Goal: Task Accomplishment & Management: Manage account settings

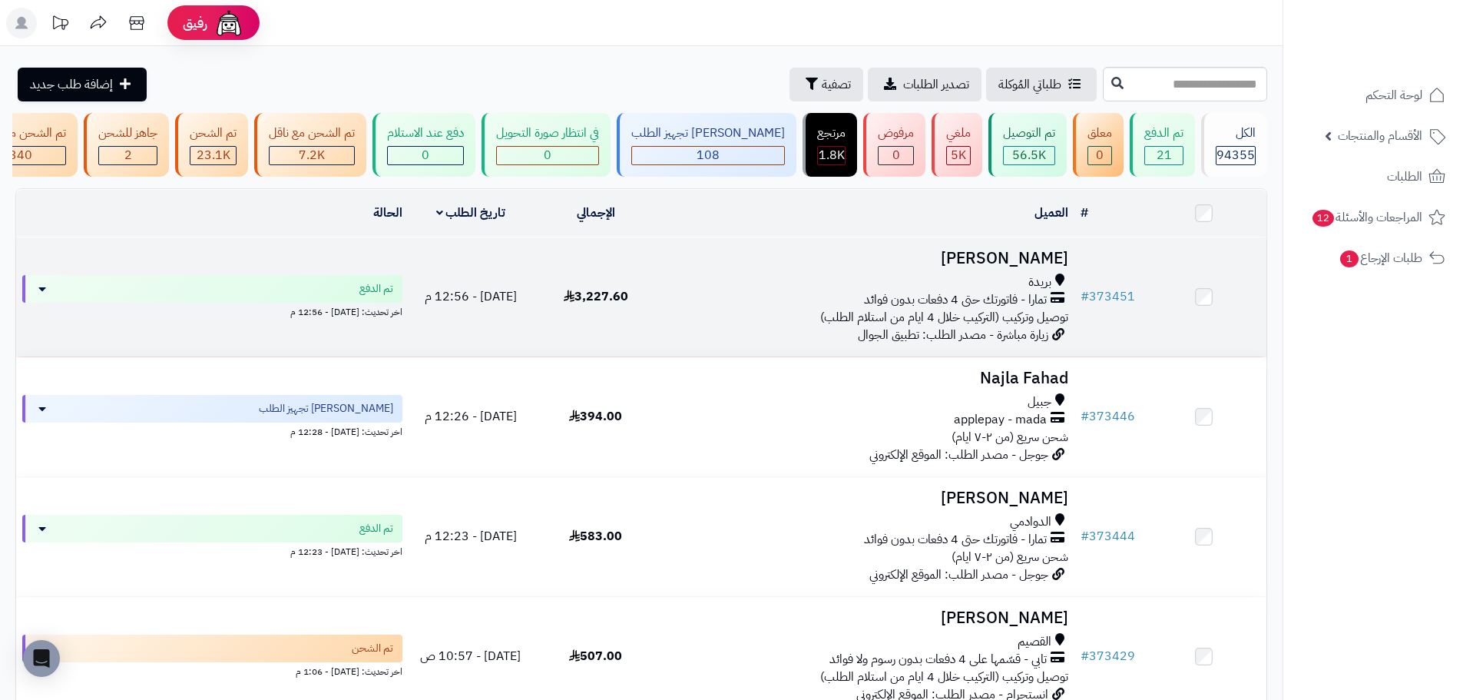
click at [658, 266] on td "3,227.60" at bounding box center [595, 296] width 125 height 119
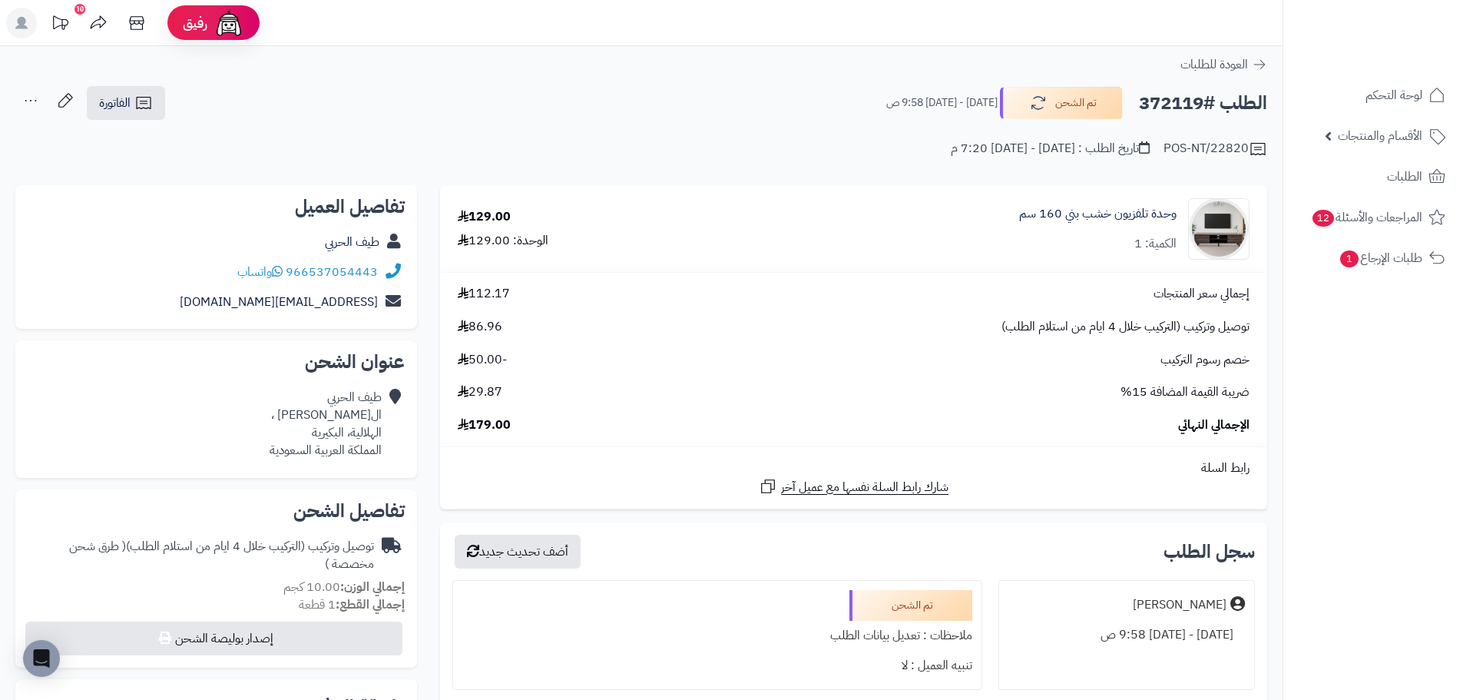
click at [1151, 101] on h2 "الطلب #372119" at bounding box center [1203, 103] width 128 height 31
copy h2 "372119"
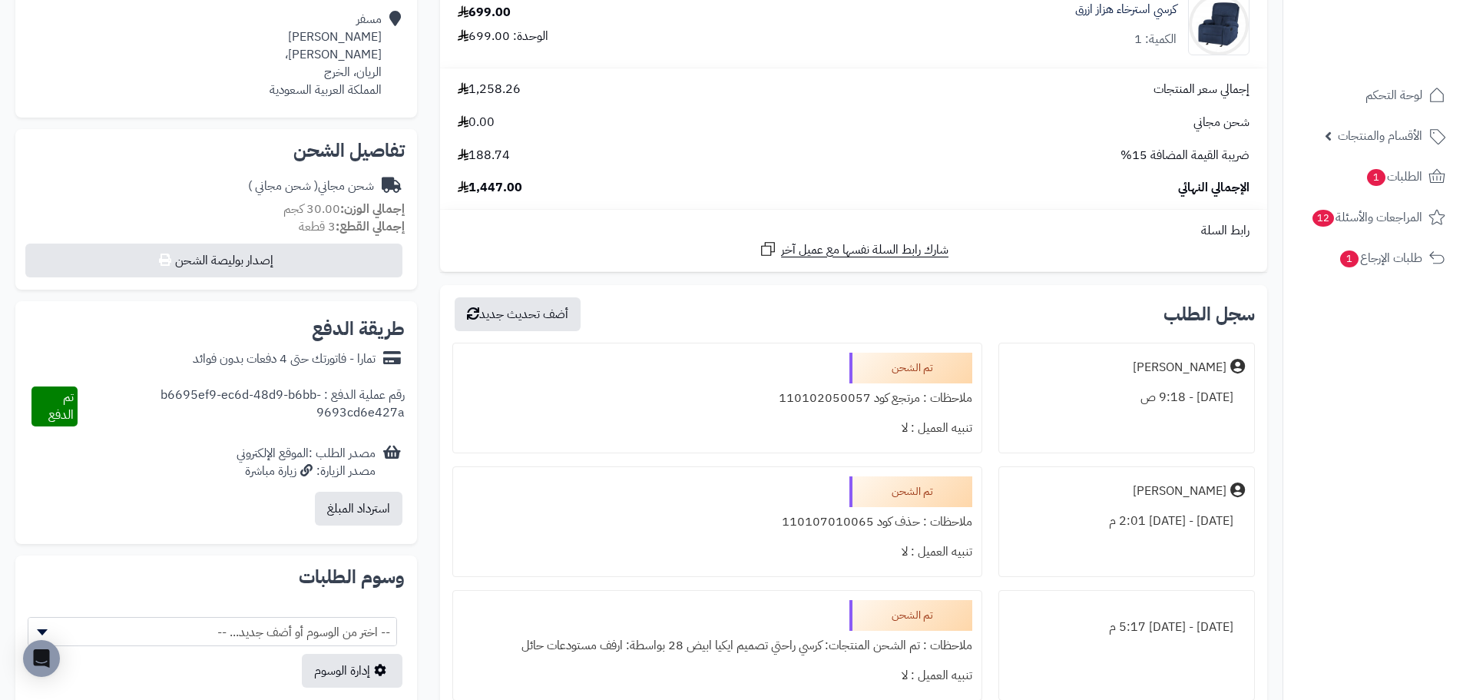
scroll to position [384, 0]
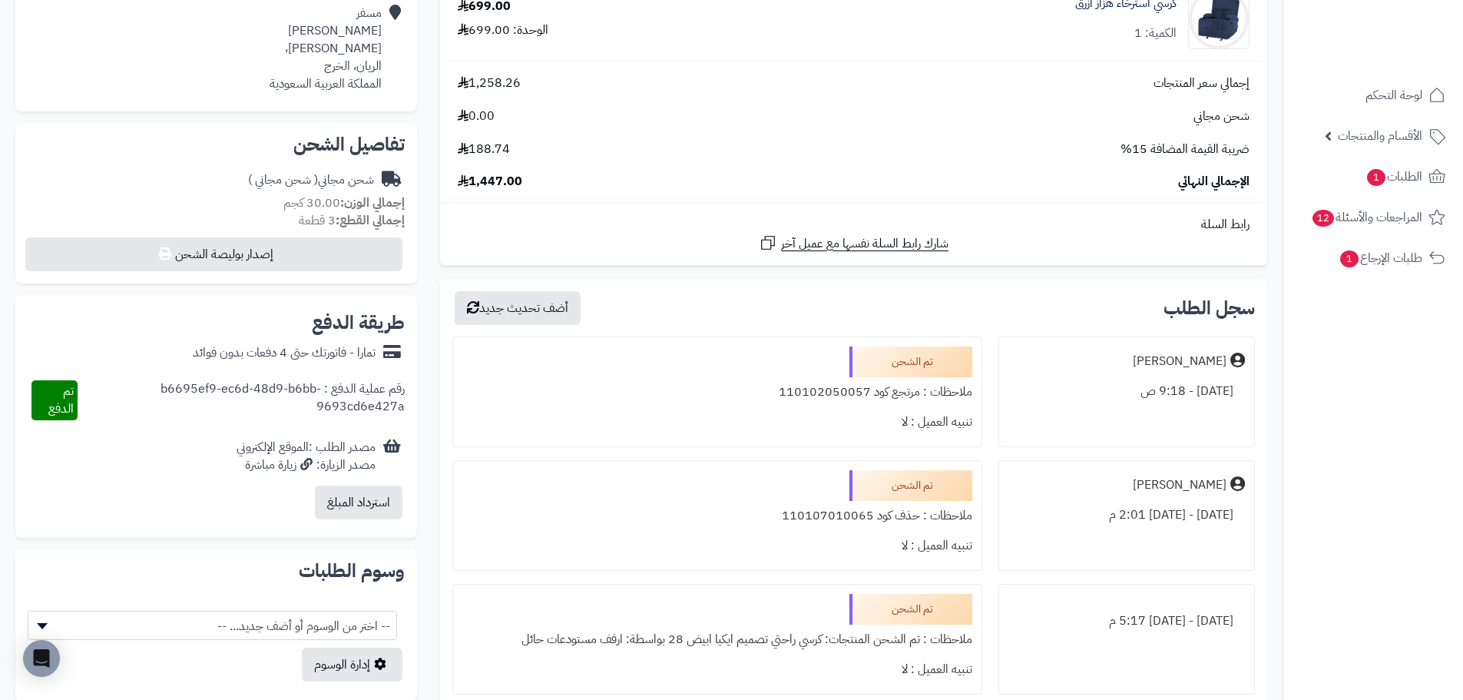
click at [829, 395] on div "ملاحظات : مرتجع كود 110102050057" at bounding box center [716, 392] width 509 height 30
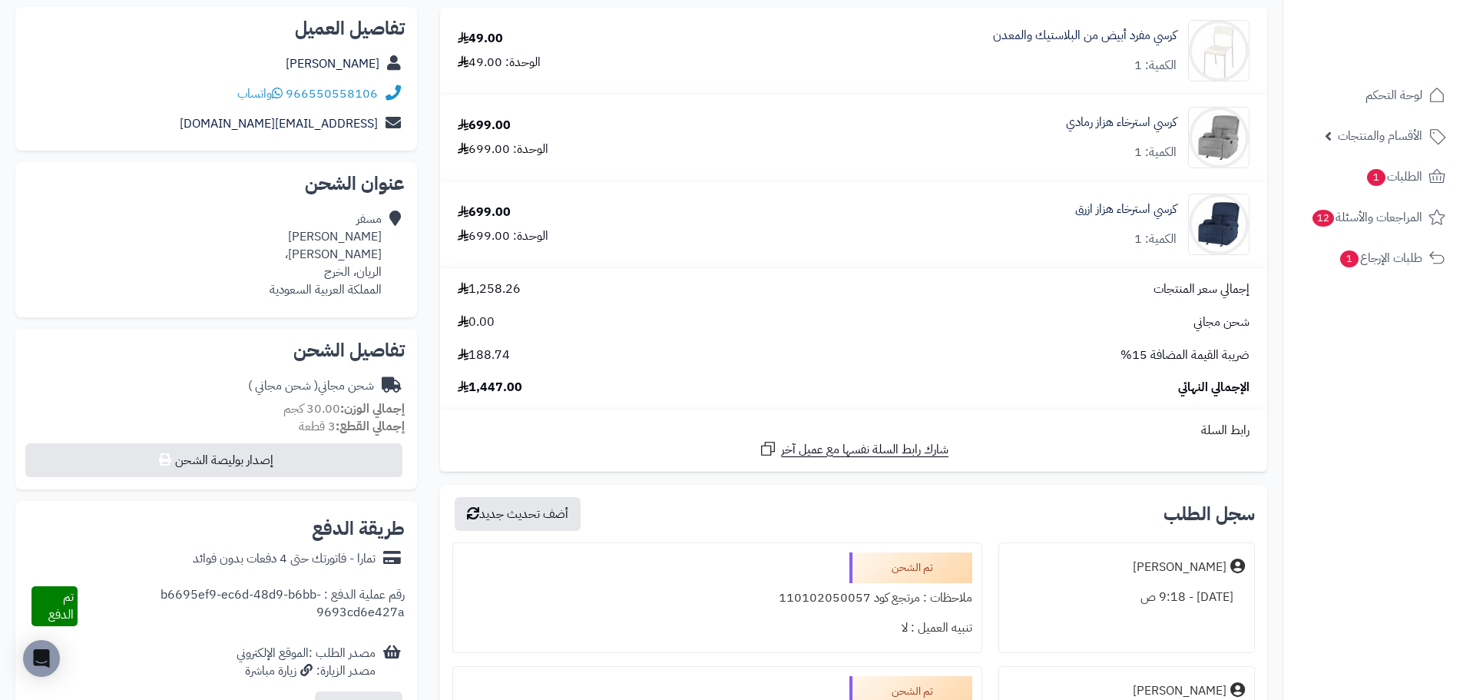
scroll to position [0, 0]
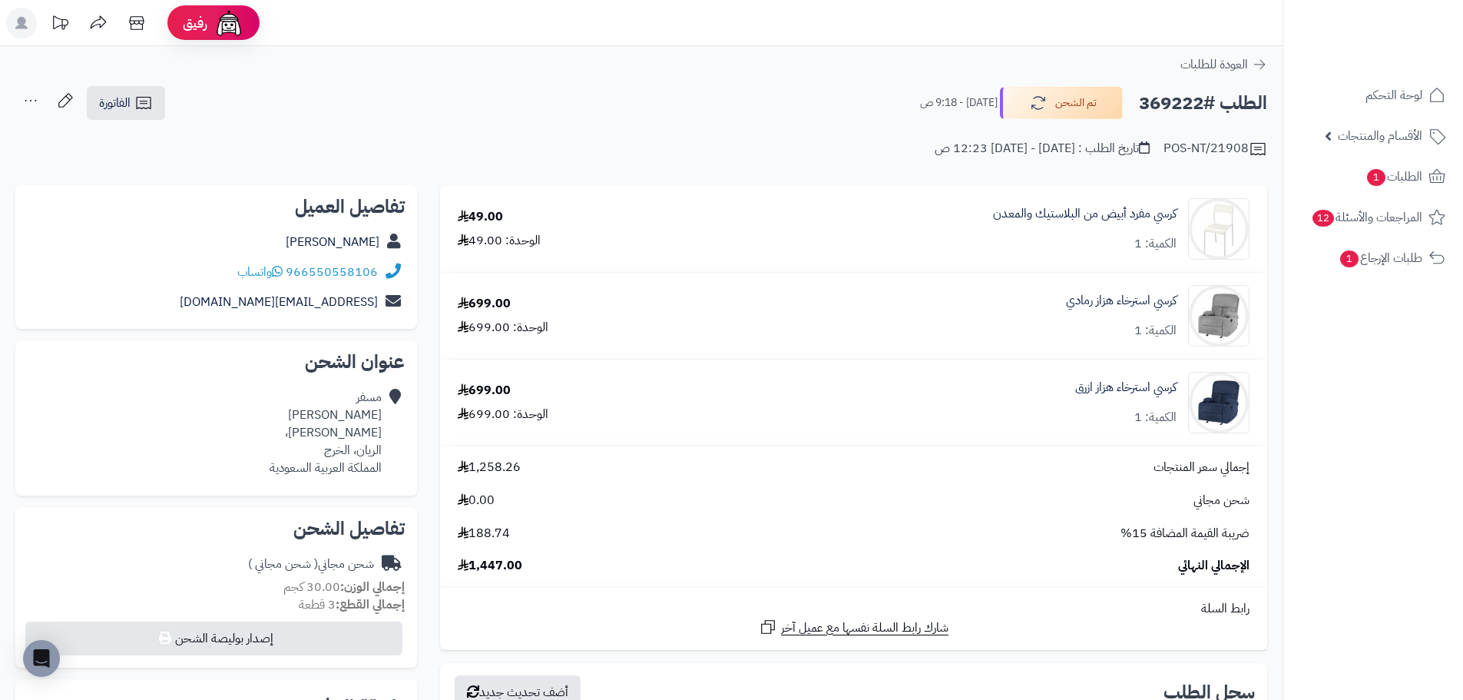
click at [1169, 97] on h2 "الطلب #369222" at bounding box center [1203, 103] width 128 height 31
copy h2 "369222"
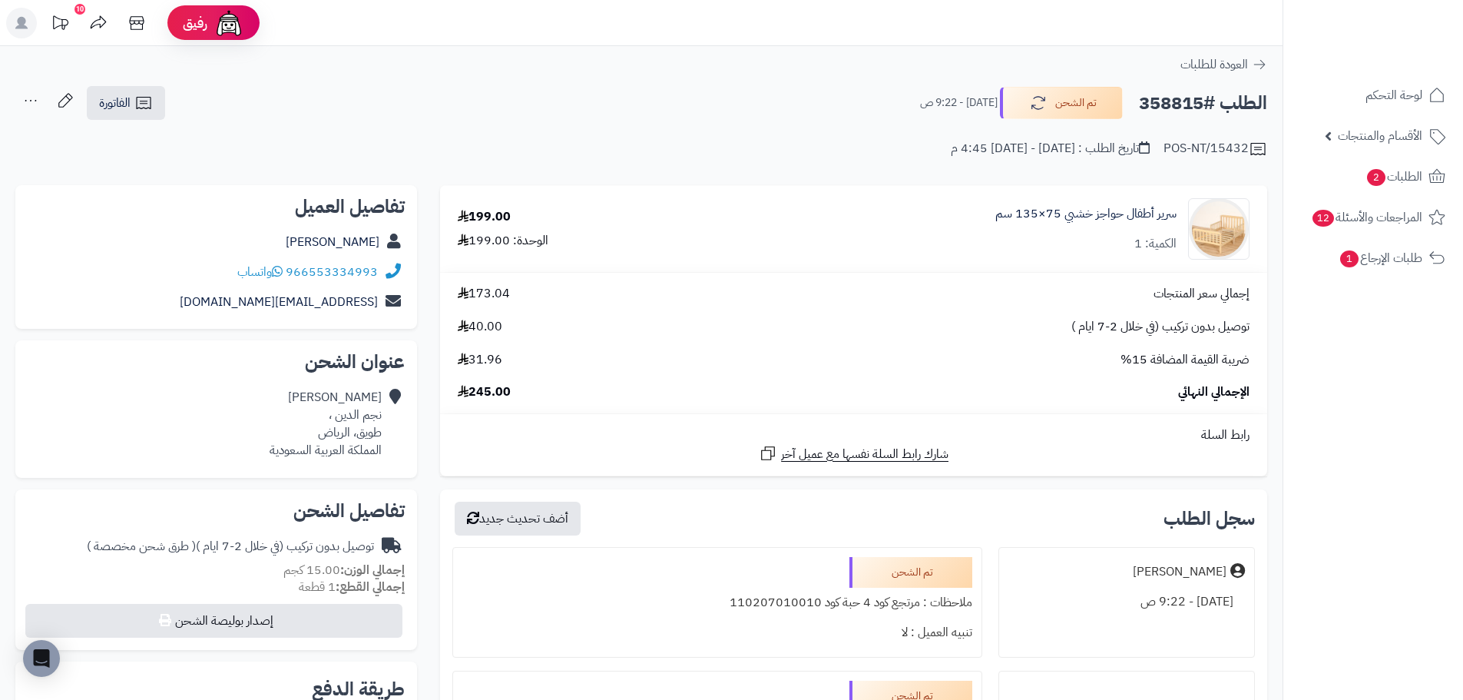
click at [1179, 102] on h2 "الطلب #358815" at bounding box center [1203, 103] width 128 height 31
copy h2 "358815"
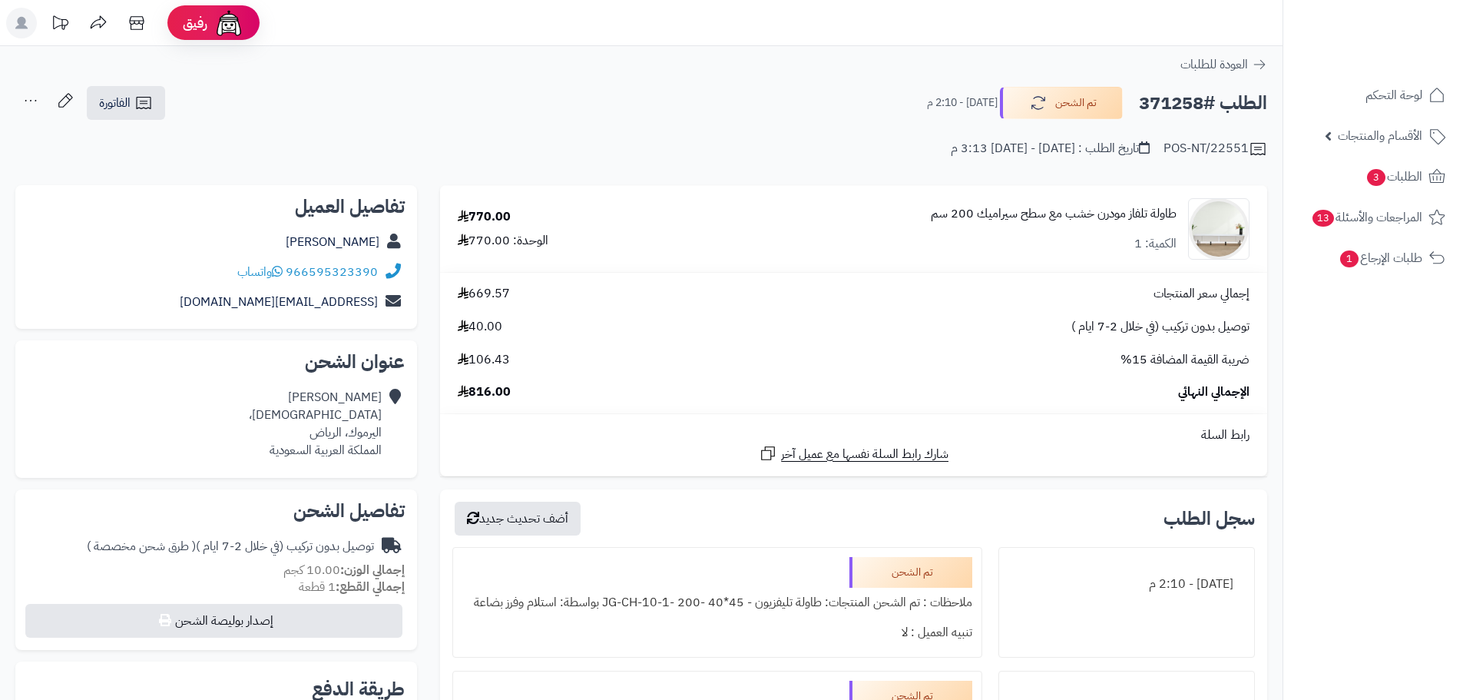
drag, startPoint x: 1004, startPoint y: 225, endPoint x: 1008, endPoint y: 217, distance: 9.6
click at [1004, 225] on div "طاولة تلفاز مودرن خشب مع سطح سيراميك 200 سم الكمية: 1" at bounding box center [1054, 229] width 246 height 48
click at [1011, 212] on link "طاولة تلفاز مودرن خشب مع سطح سيراميك 200 سم" at bounding box center [1054, 214] width 246 height 18
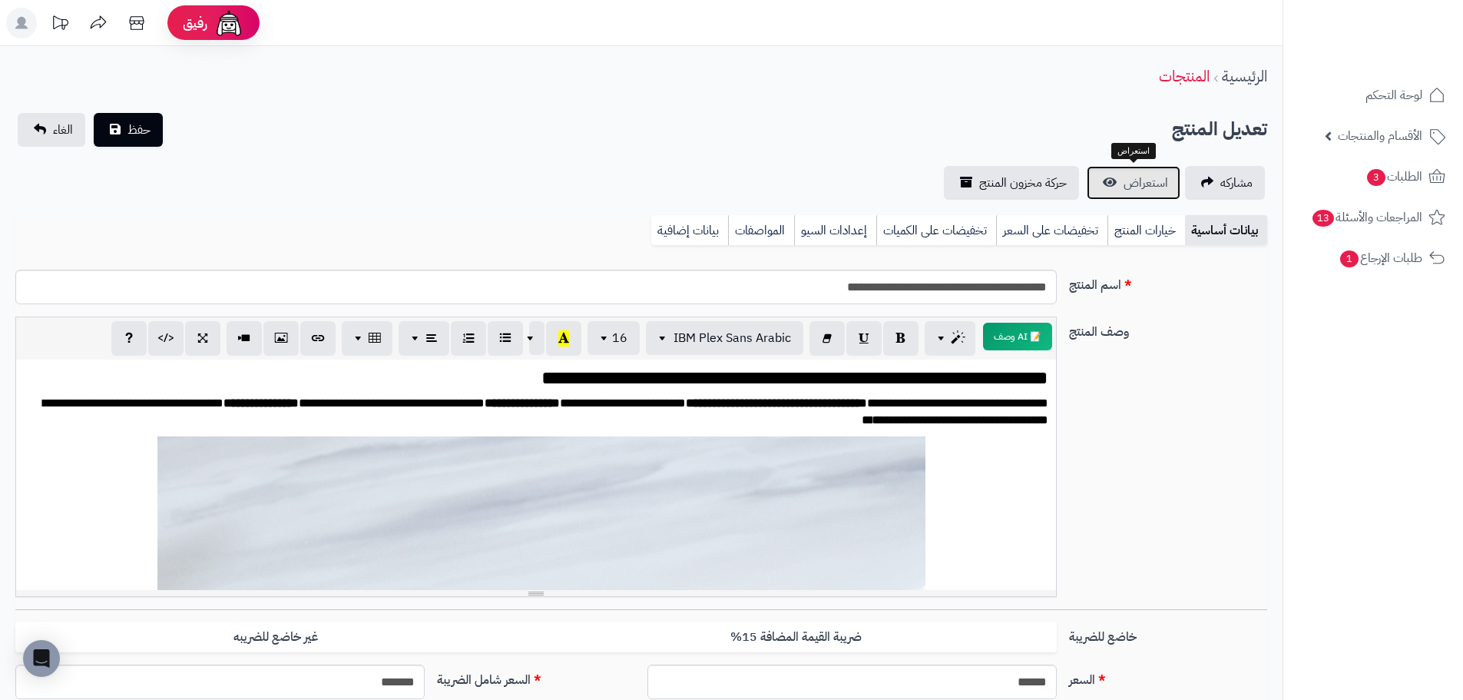
click at [1167, 188] on span "استعراض" at bounding box center [1145, 183] width 45 height 18
click at [1410, 174] on span "الطلبات 3" at bounding box center [1393, 177] width 57 height 22
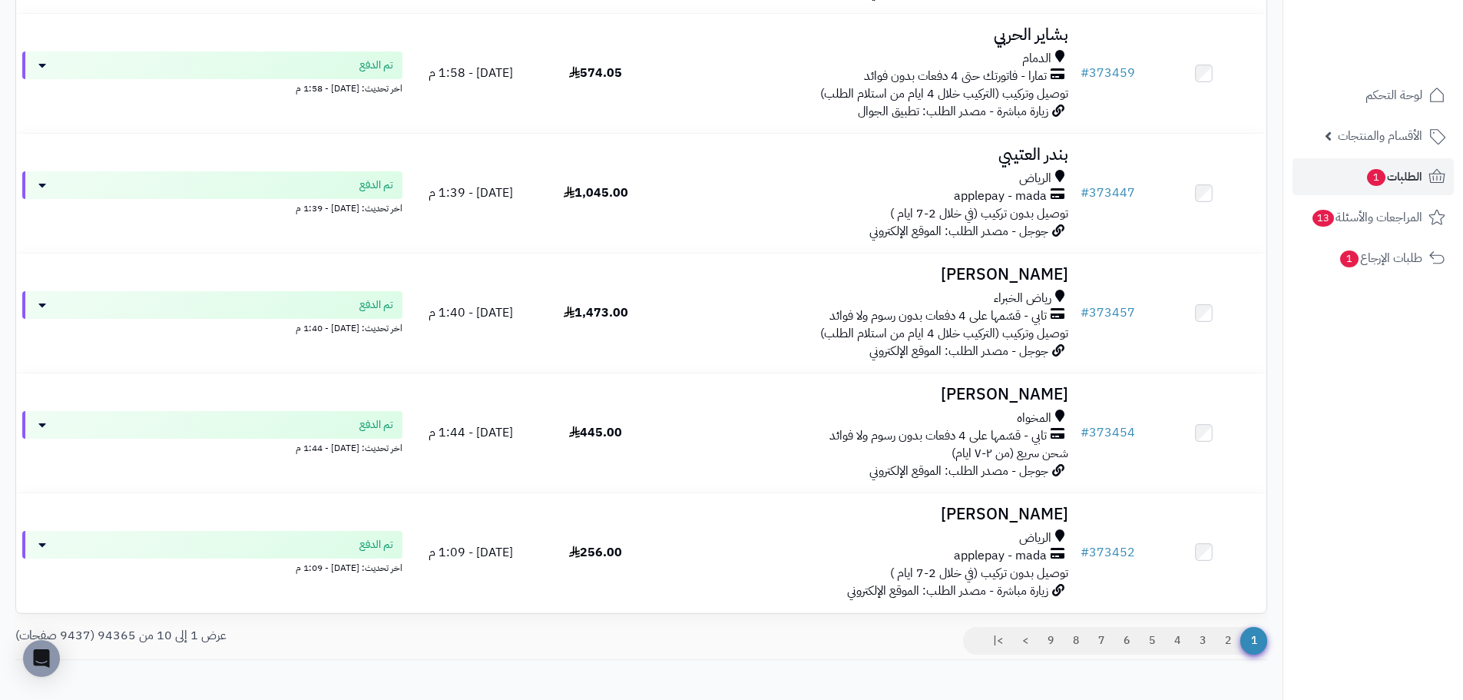
scroll to position [911, 0]
